Goal: Information Seeking & Learning: Get advice/opinions

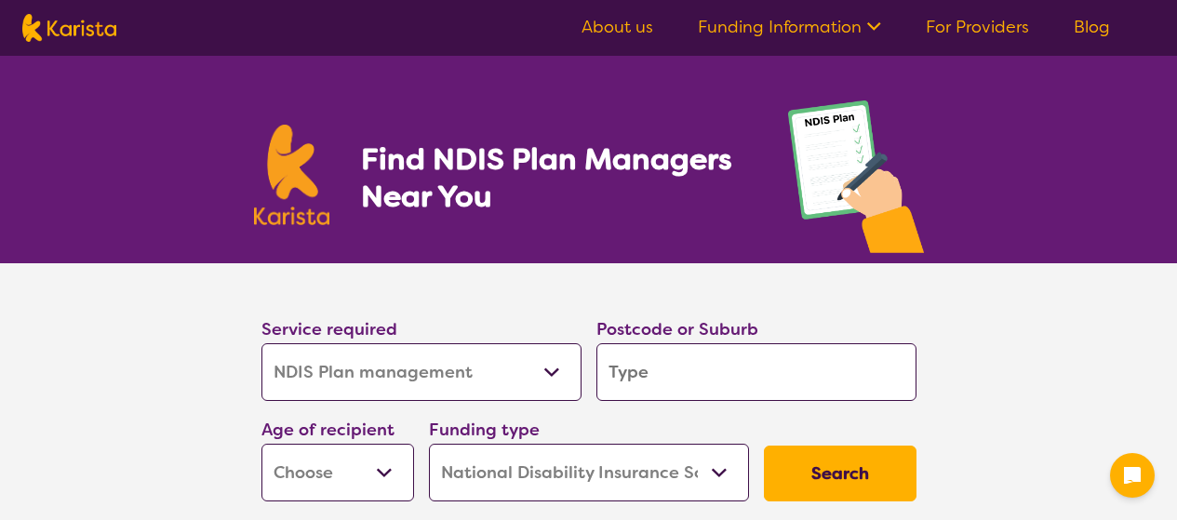
select select "NDIS Plan management"
select select "NDIS"
select select "NDIS Plan management"
select select "NDIS"
click at [636, 343] on input "search" at bounding box center [756, 372] width 320 height 58
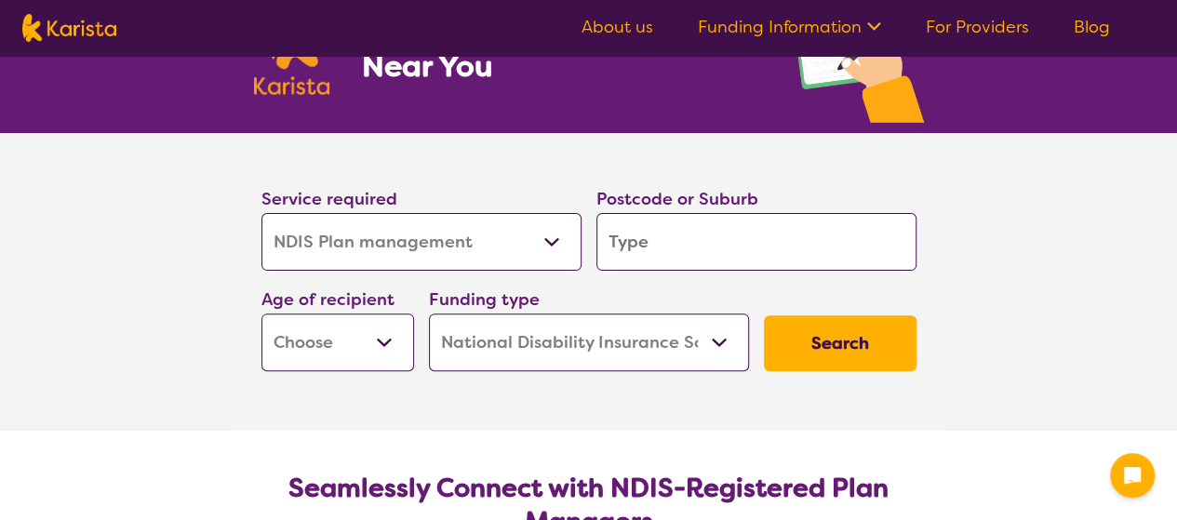
scroll to position [130, 0]
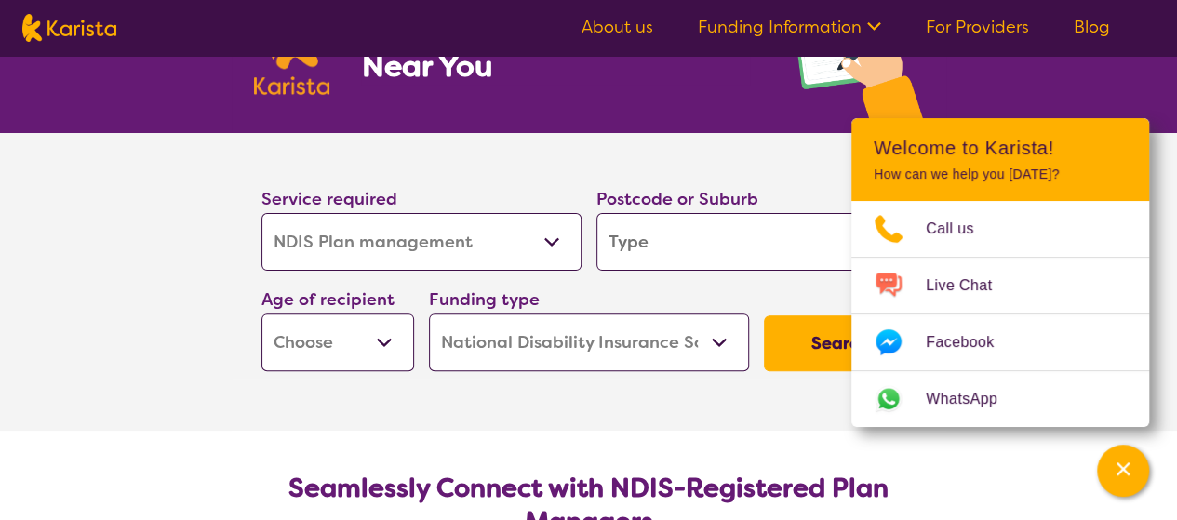
type input "4740"
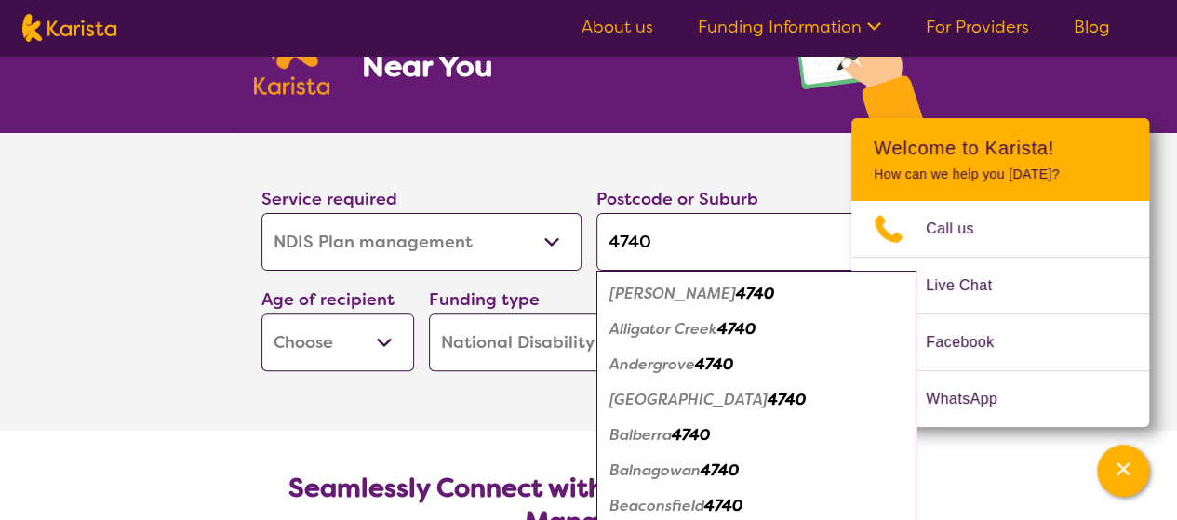
click at [394, 339] on select "Early Childhood - 0 to 9 Child - 10 to 11 Adolescent - 12 to 17 Adult - 18 to 6…" at bounding box center [337, 343] width 153 height 58
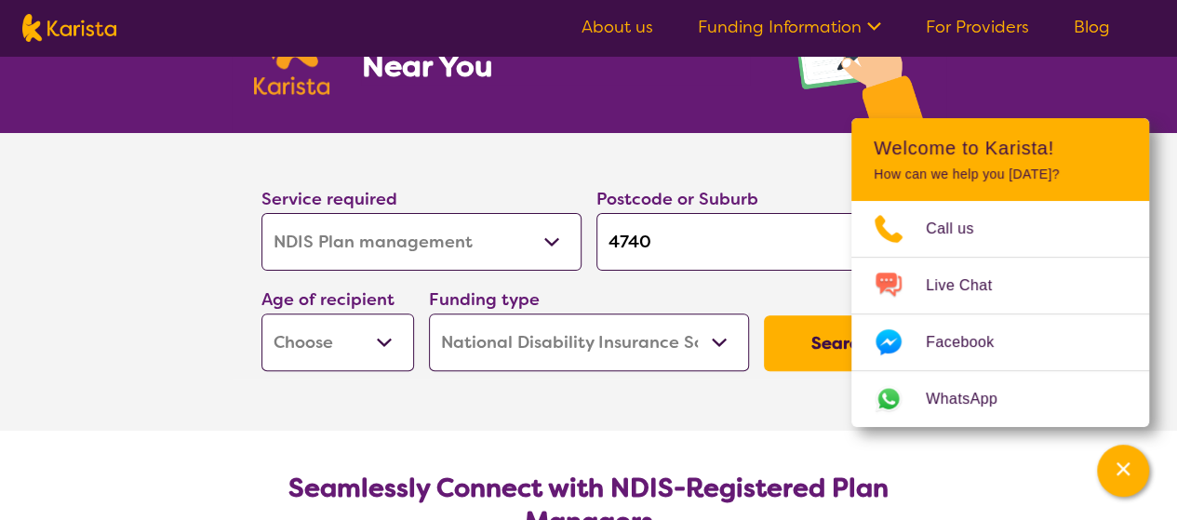
select select "AD"
click at [261, 314] on select "Early Childhood - 0 to 9 Child - 10 to 11 Adolescent - 12 to 17 Adult - 18 to 6…" at bounding box center [337, 343] width 153 height 58
select select "AD"
click at [767, 353] on button "Search" at bounding box center [840, 343] width 153 height 56
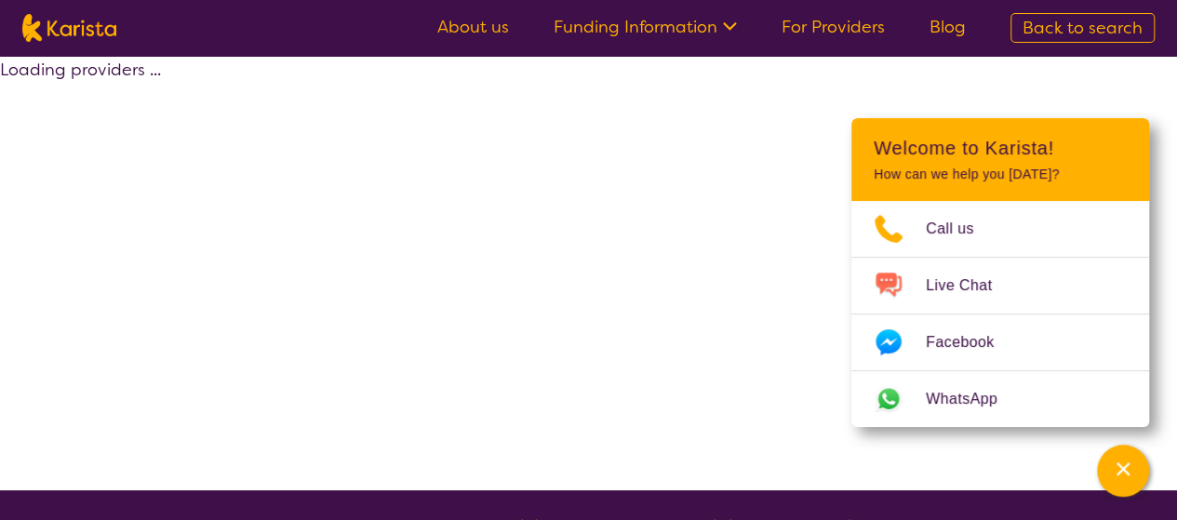
select select "by_score"
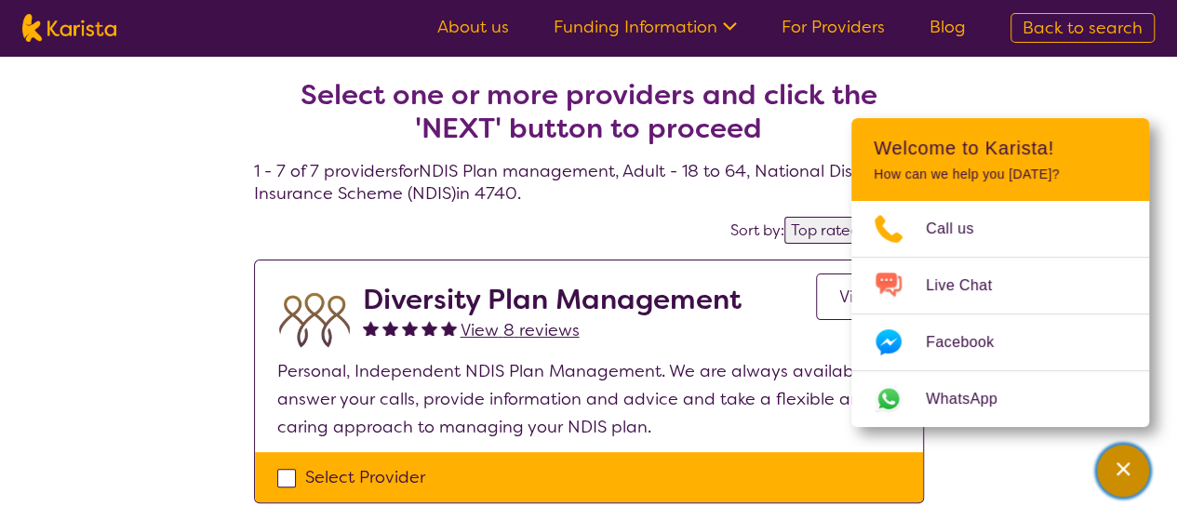
click at [1128, 458] on div "Channel Menu" at bounding box center [1122, 470] width 37 height 41
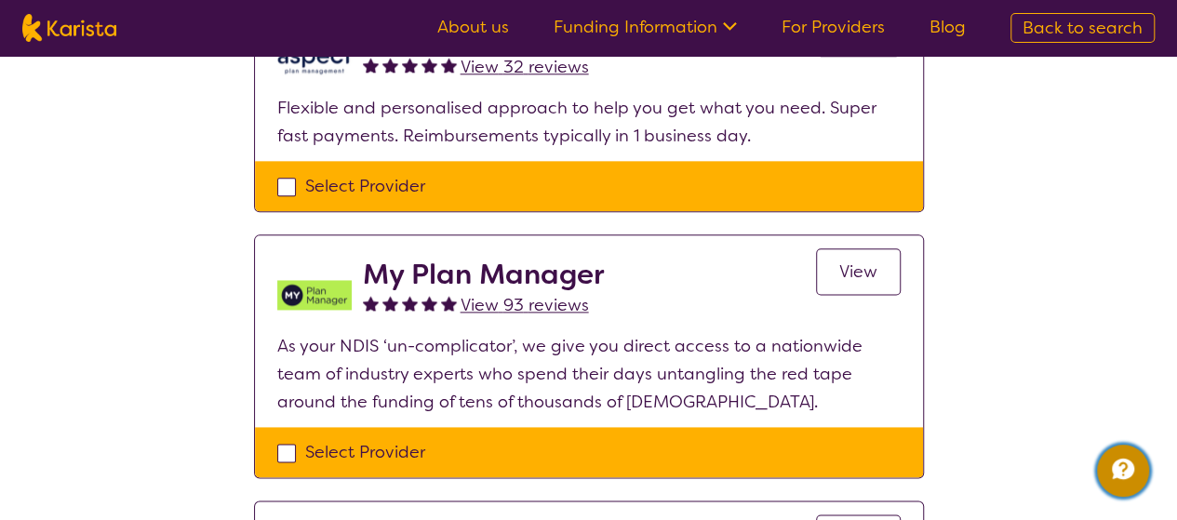
scroll to position [1061, 0]
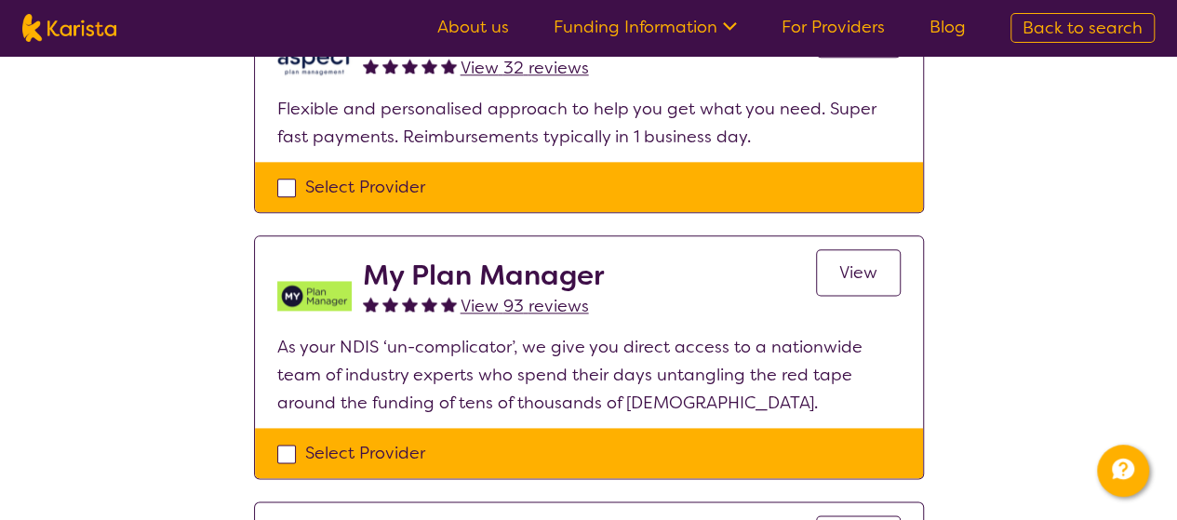
click at [527, 300] on span "View 93 reviews" at bounding box center [525, 306] width 128 height 22
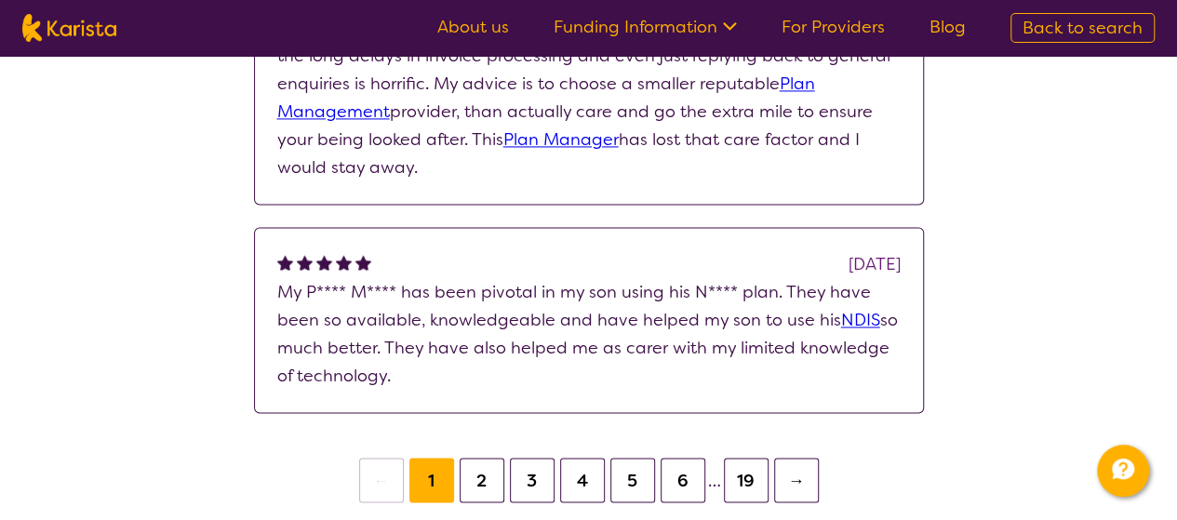
scroll to position [1365, 0]
click at [480, 457] on button "2" at bounding box center [482, 479] width 45 height 45
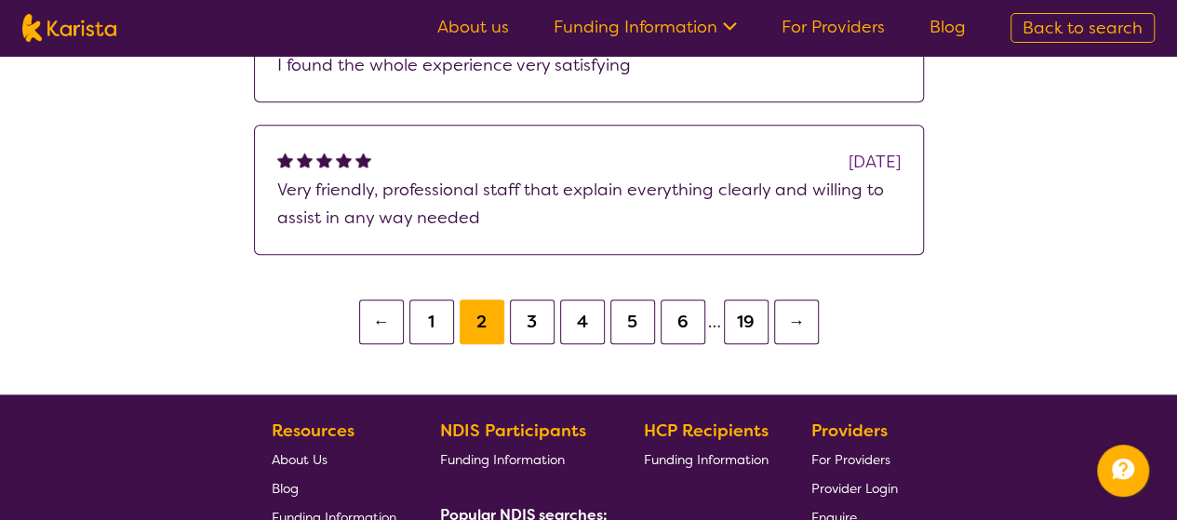
scroll to position [854, 0]
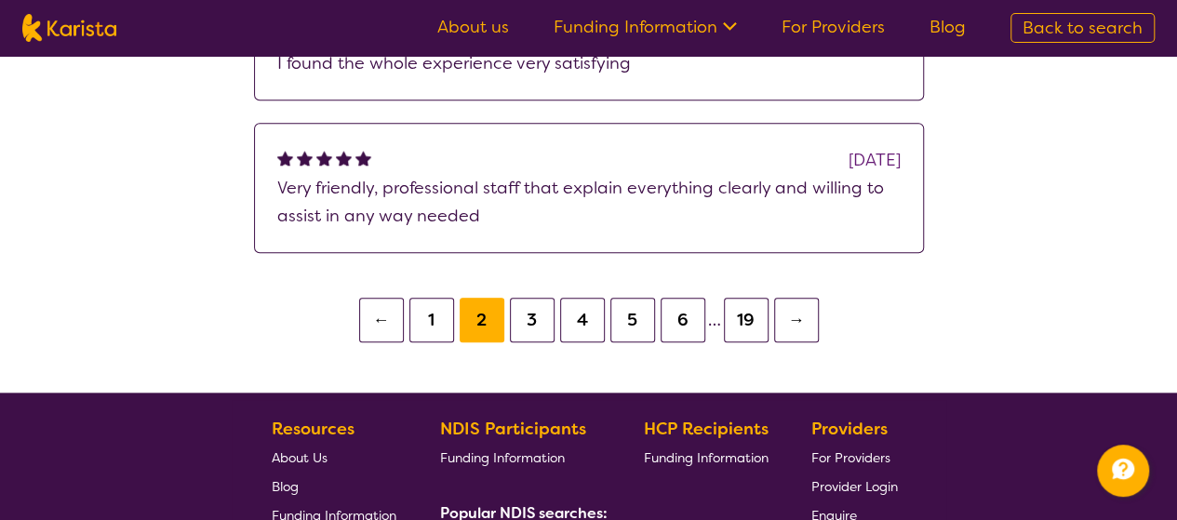
click at [436, 314] on button "1" at bounding box center [431, 320] width 45 height 45
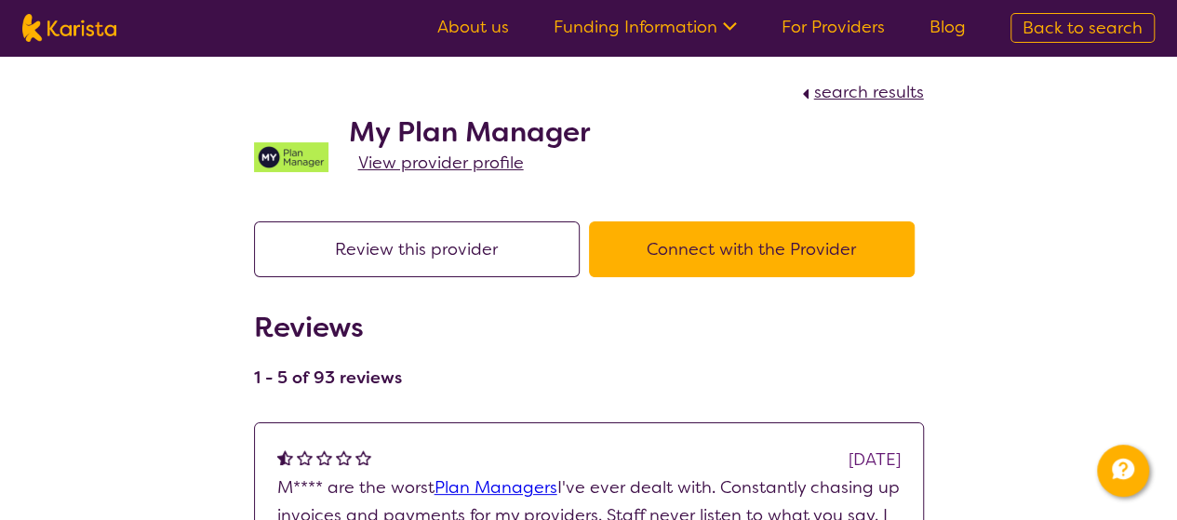
scroll to position [854, 0]
select select "by_score"
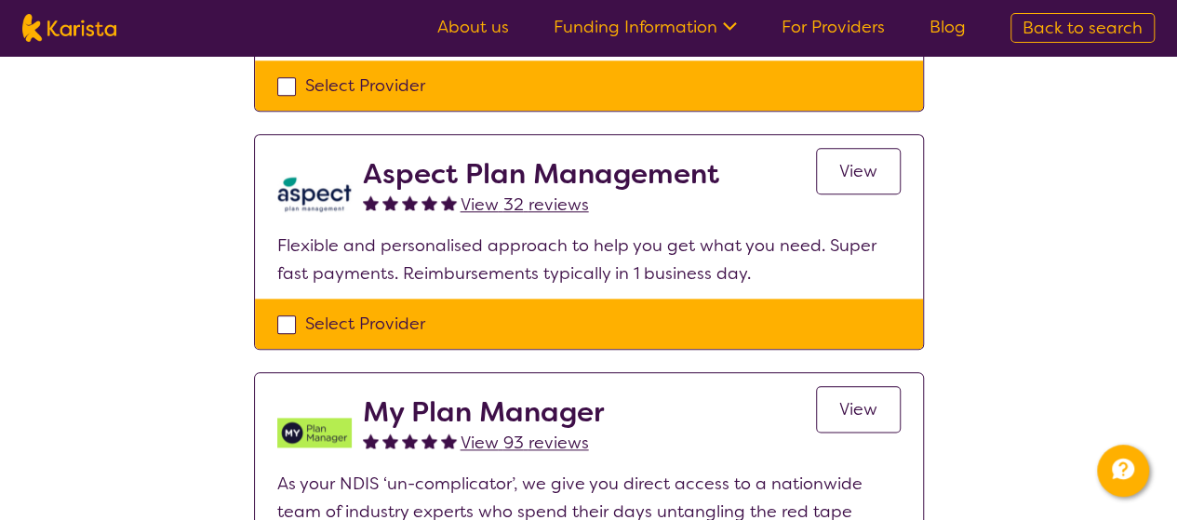
scroll to position [923, 0]
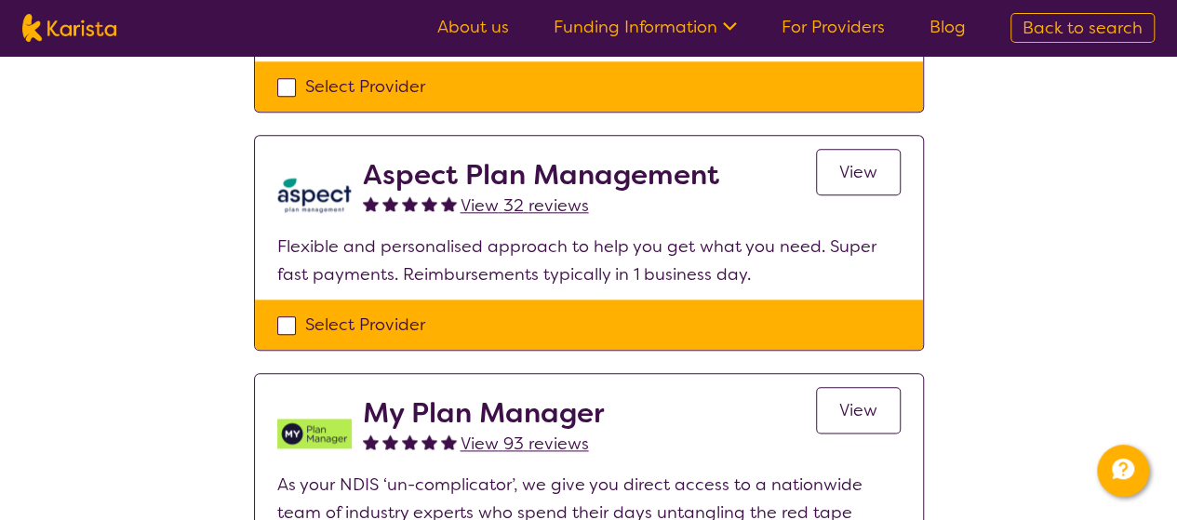
click at [509, 202] on span "View 32 reviews" at bounding box center [525, 205] width 128 height 22
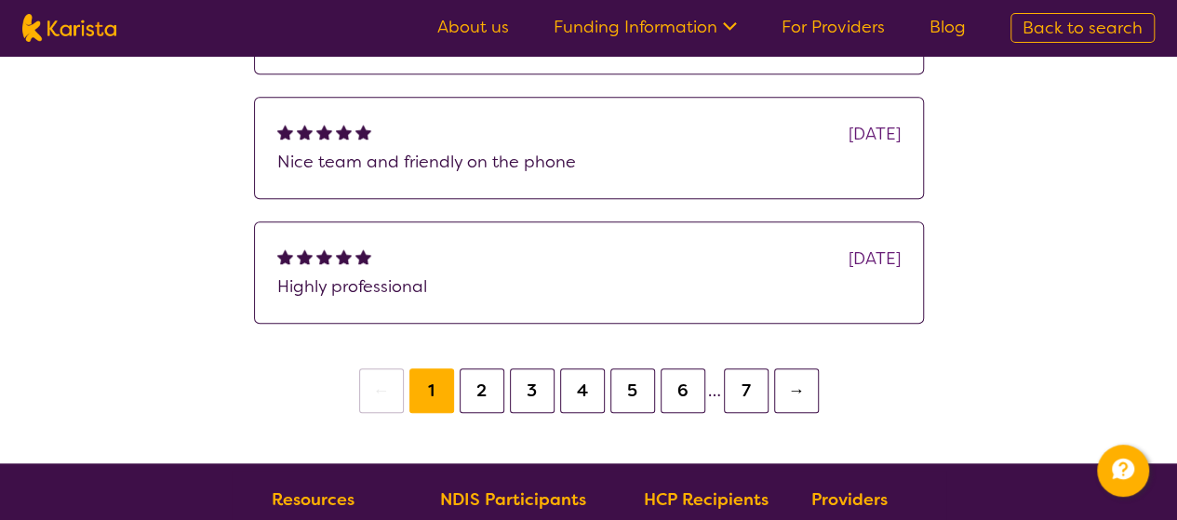
scroll to position [673, 0]
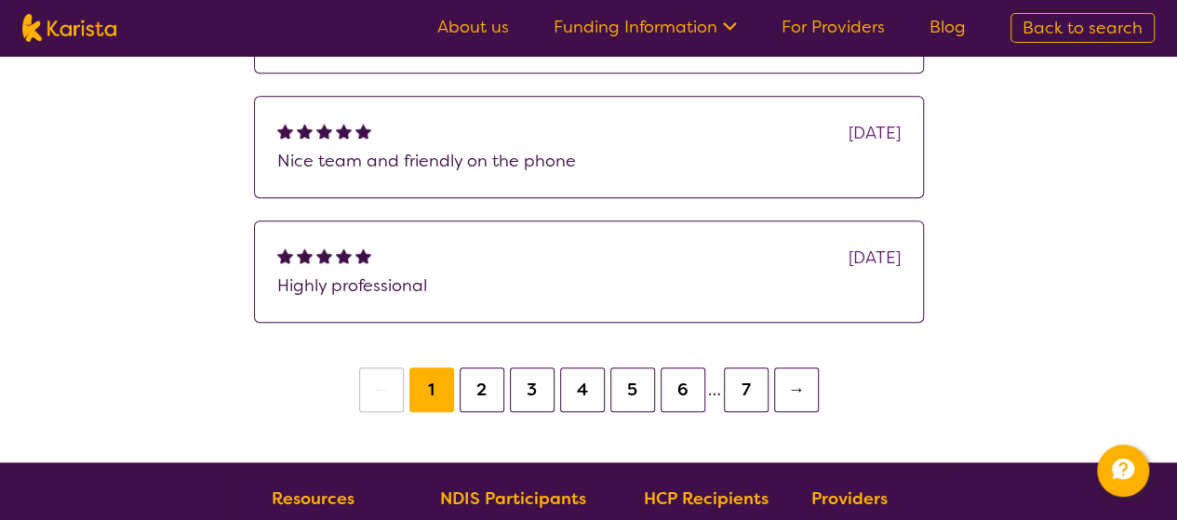
click at [484, 388] on button "2" at bounding box center [482, 389] width 45 height 45
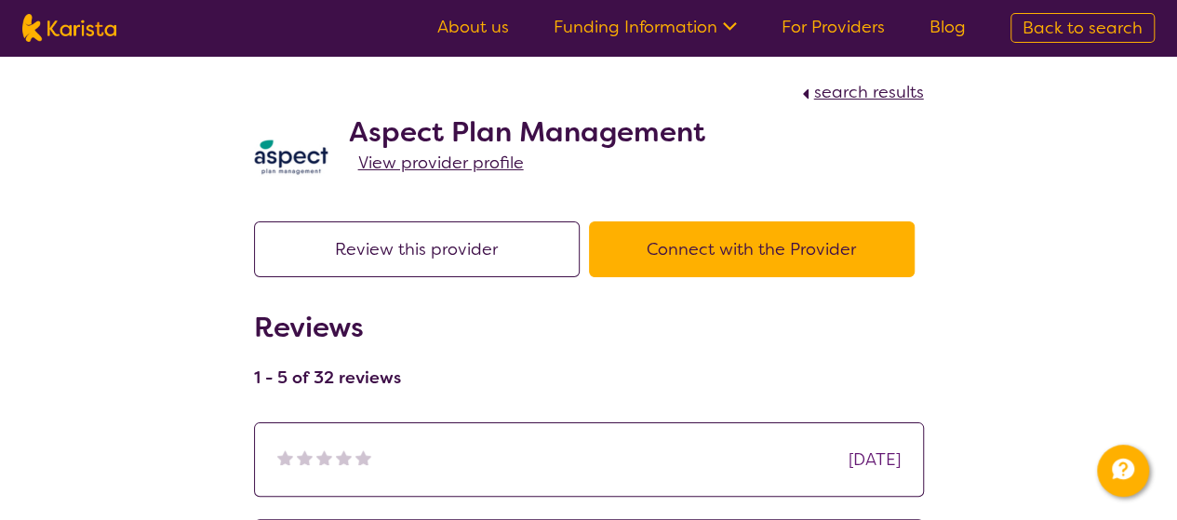
scroll to position [923, 0]
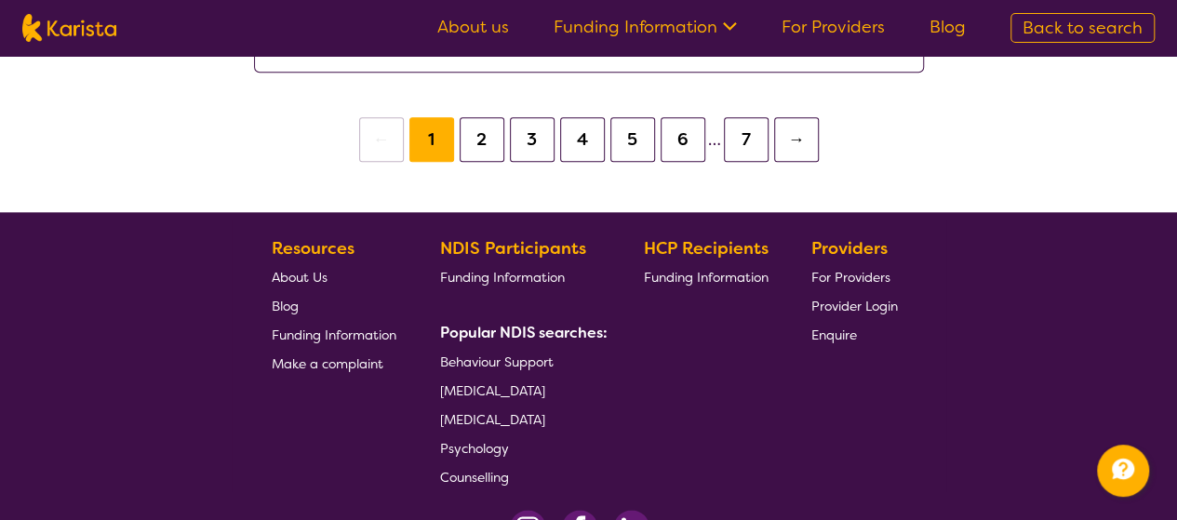
select select "by_score"
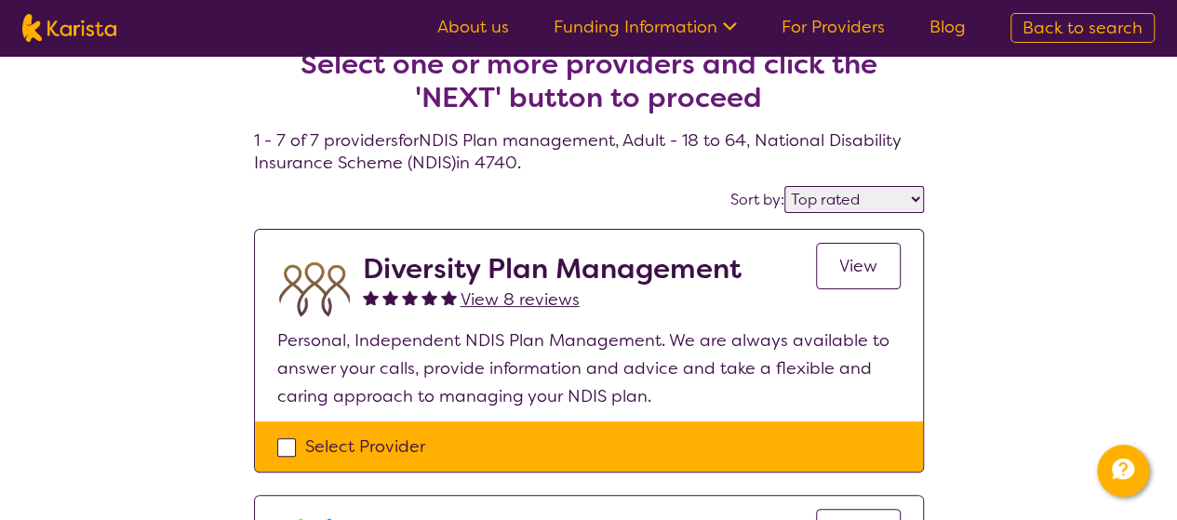
scroll to position [0, 0]
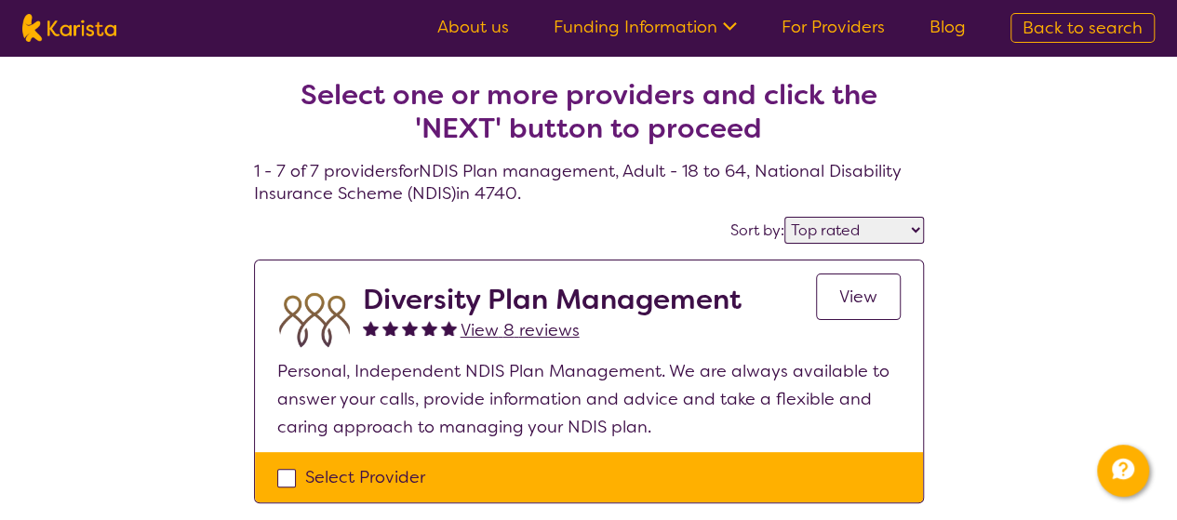
click at [728, 24] on icon at bounding box center [730, 26] width 14 height 8
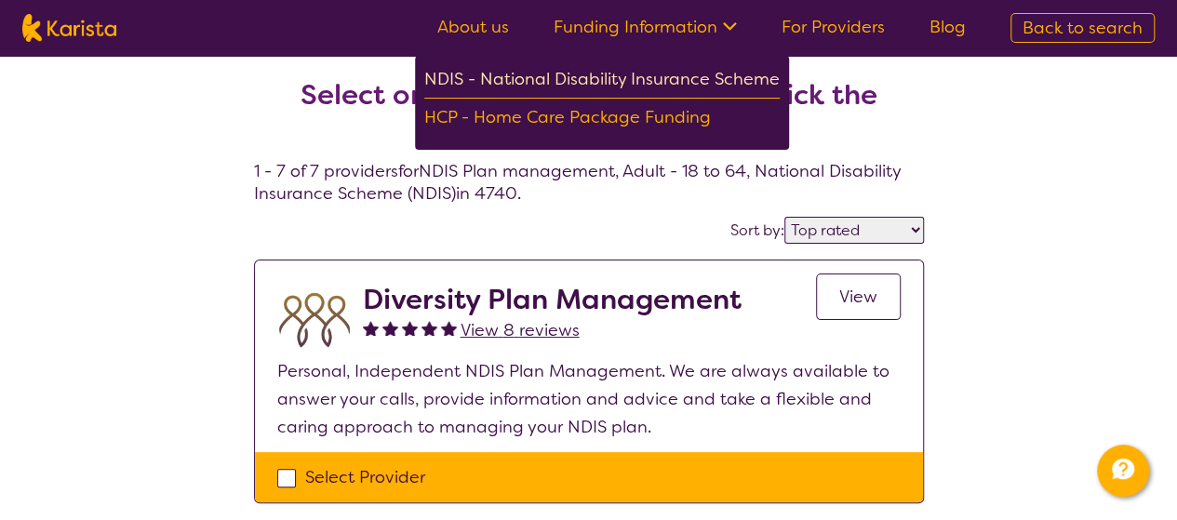
click at [674, 75] on div "NDIS - National Disability Insurance Scheme" at bounding box center [601, 81] width 355 height 33
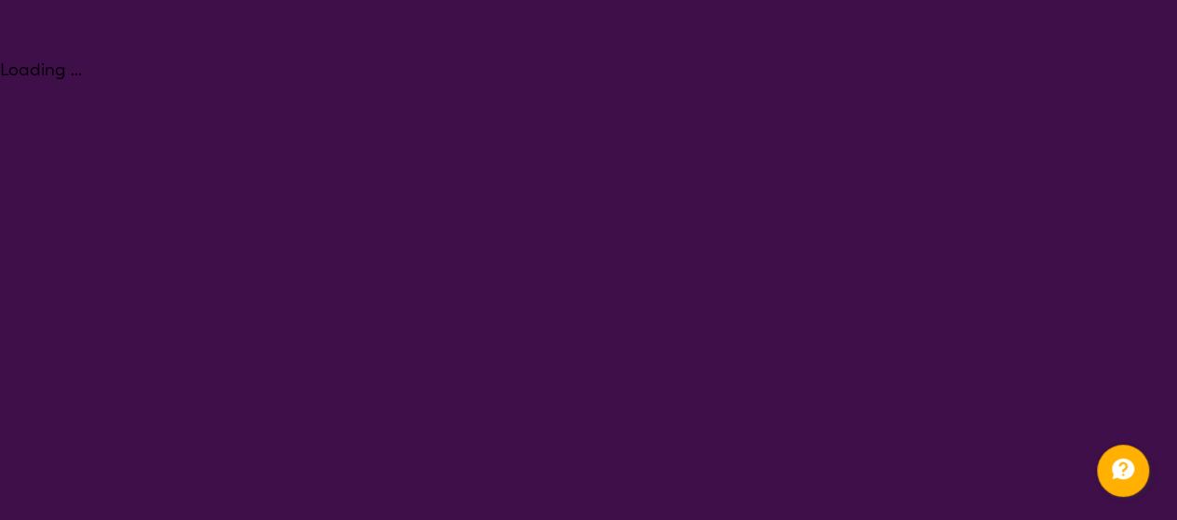
select select "NDIS Plan management"
select select "AD"
select select "NDIS"
select select "NDIS Plan management"
select select "AD"
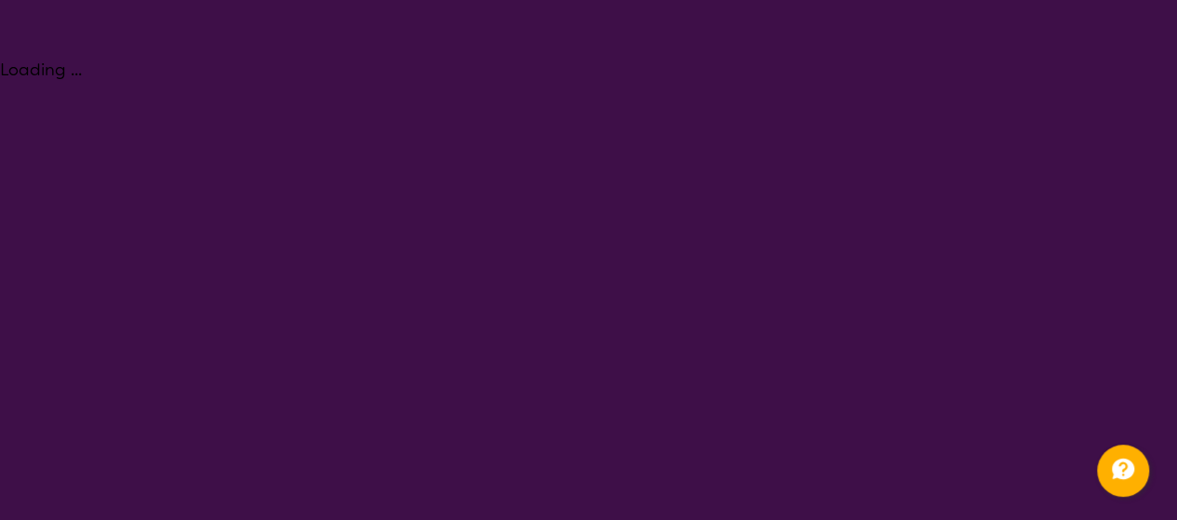
select select "NDIS"
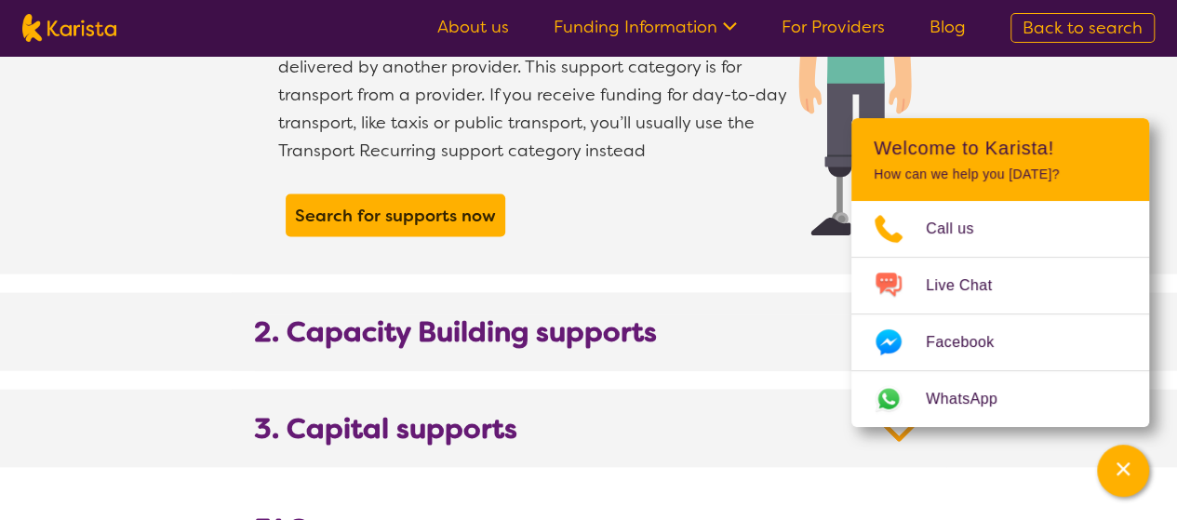
scroll to position [1838, 0]
